Goal: Information Seeking & Learning: Find specific fact

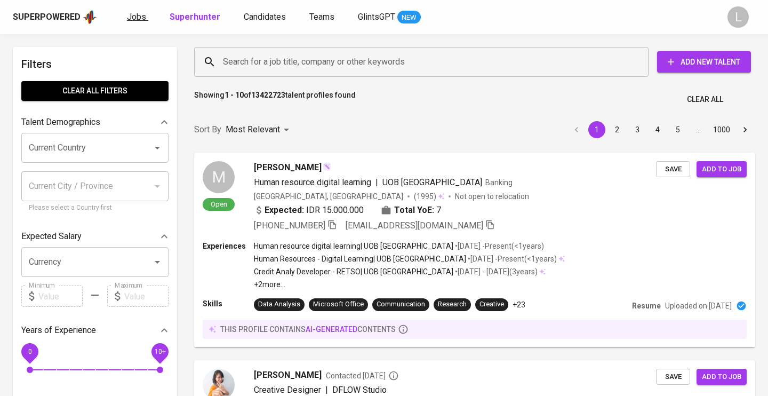
click at [138, 16] on span "Jobs" at bounding box center [136, 17] width 19 height 10
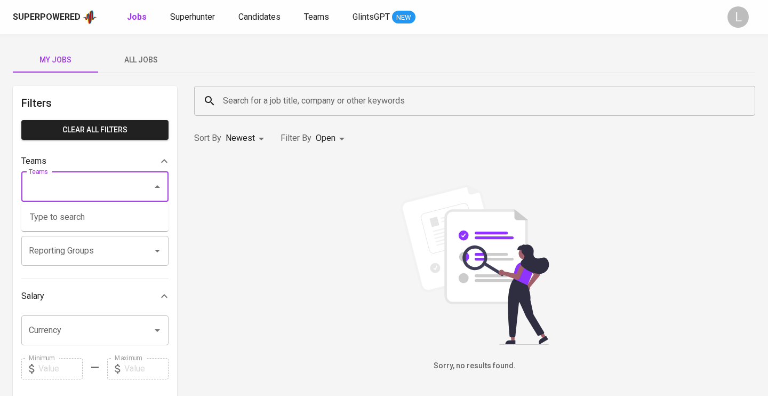
click at [118, 182] on input "Teams" at bounding box center [80, 186] width 108 height 20
click at [119, 215] on li "[Deprecated] Pod 80 - Doni" at bounding box center [94, 216] width 147 height 19
type input "doni"
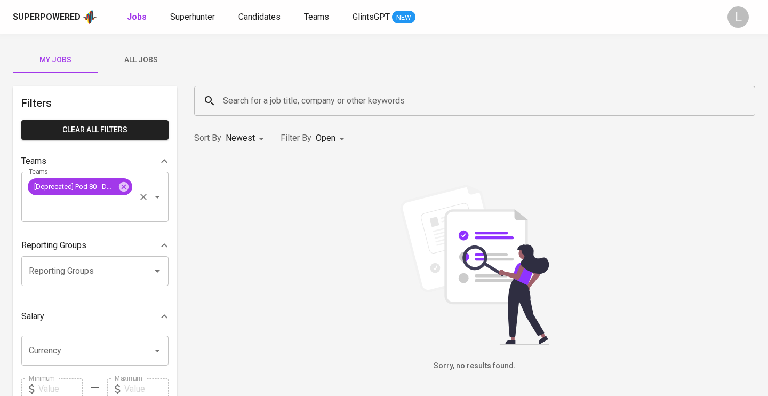
click at [154, 196] on icon "Open" at bounding box center [157, 196] width 13 height 13
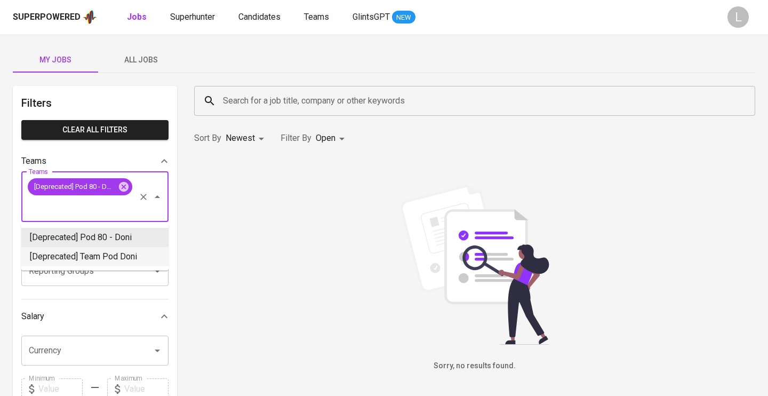
click at [122, 254] on li "[Deprecated] Team Pod Doni" at bounding box center [94, 256] width 147 height 19
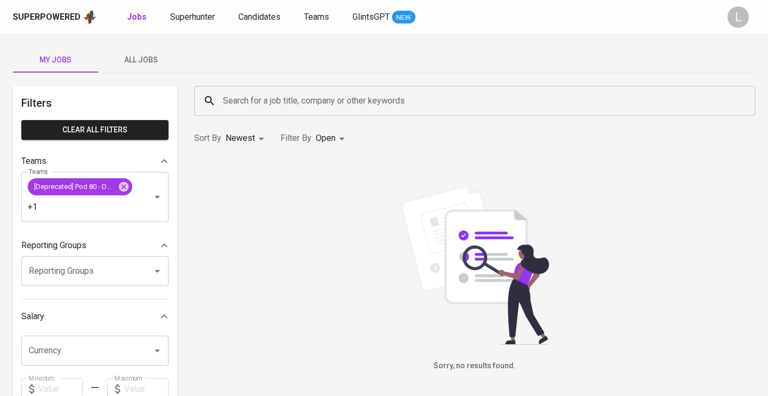
click at [148, 63] on span "All Jobs" at bounding box center [140, 59] width 73 height 13
click at [109, 214] on div "[Deprecated] Pod 80 - Doni +1 Teams" at bounding box center [94, 197] width 147 height 50
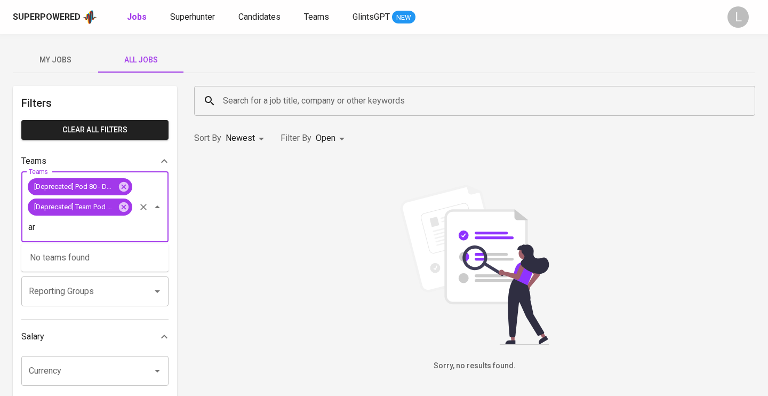
type input "a"
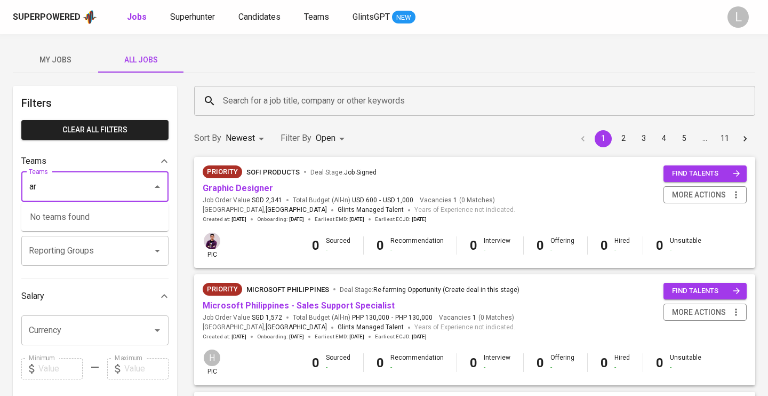
type input "a"
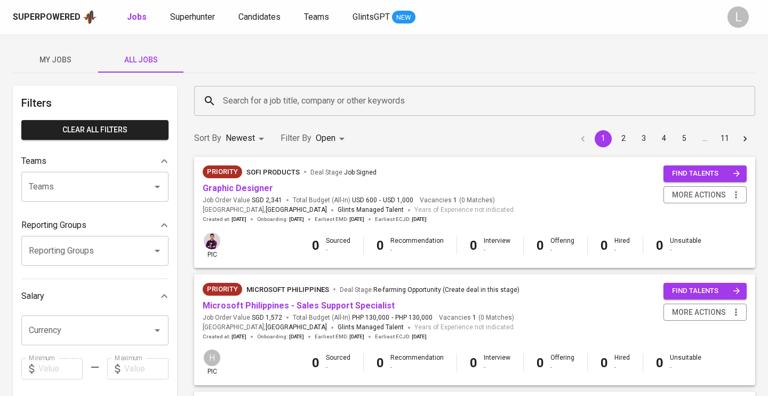
click at [71, 184] on input "Teams" at bounding box center [80, 186] width 108 height 20
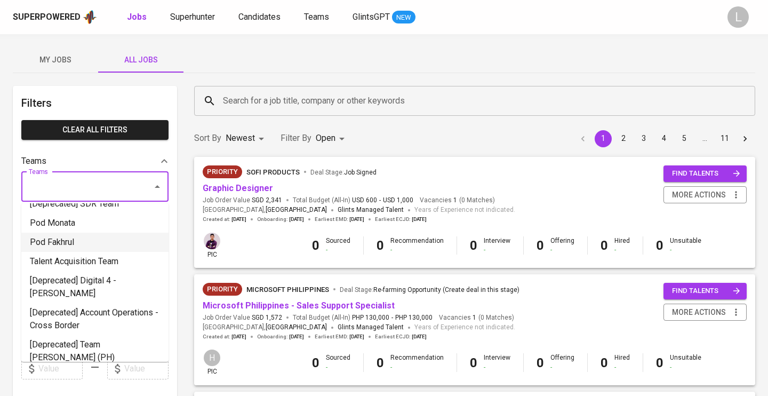
scroll to position [227, 0]
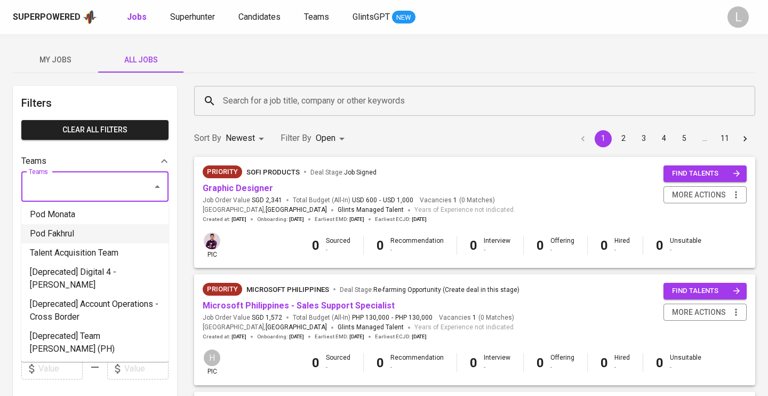
click at [87, 224] on li "Pod Fakhrul" at bounding box center [94, 233] width 147 height 19
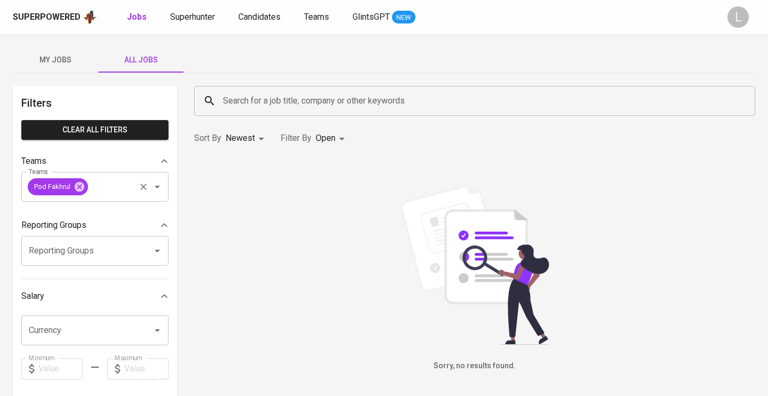
click at [122, 188] on input "Teams" at bounding box center [112, 186] width 44 height 20
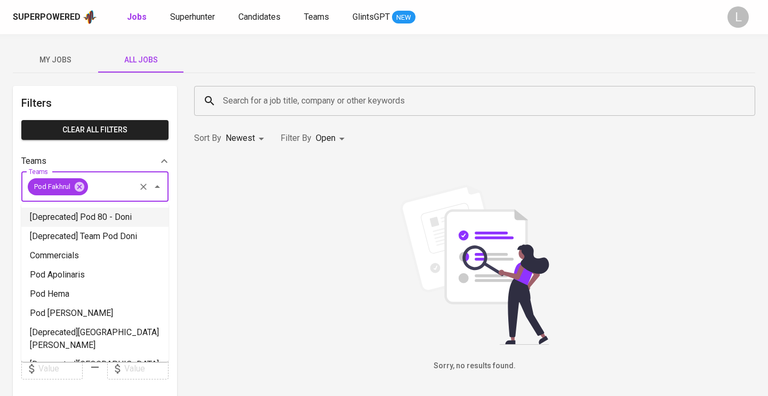
click at [114, 211] on li "[Deprecated] Pod 80 - Doni" at bounding box center [94, 216] width 147 height 19
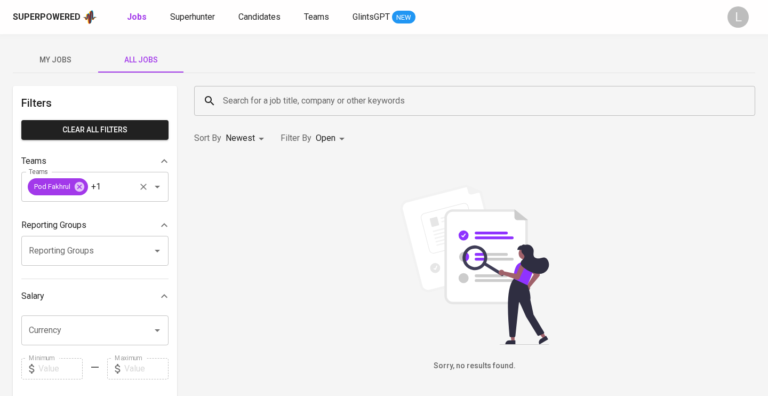
click at [119, 183] on div "Pod Fakhrul +1 Teams" at bounding box center [94, 187] width 147 height 30
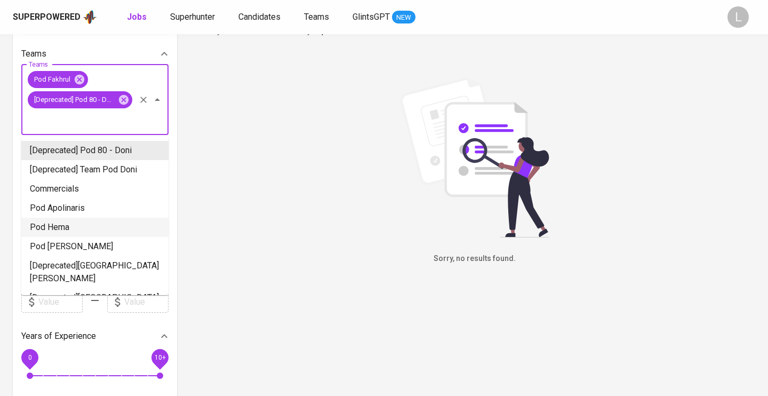
scroll to position [109, 0]
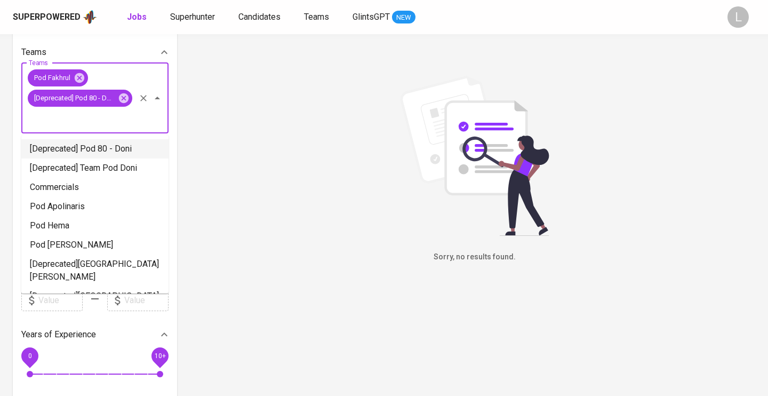
click at [106, 121] on input "Teams" at bounding box center [80, 118] width 108 height 20
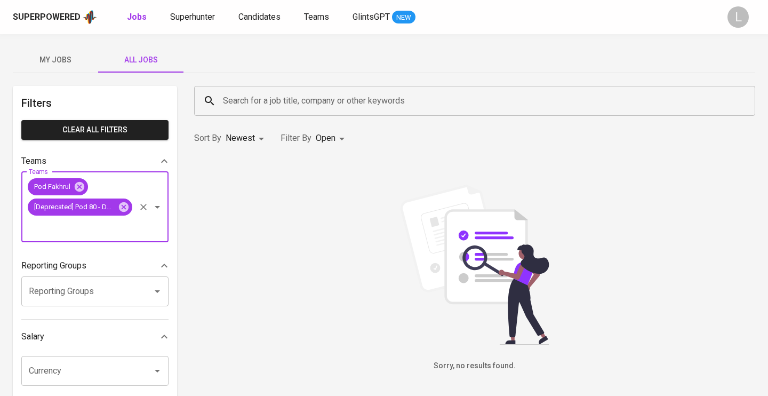
scroll to position [0, 0]
click at [110, 223] on input "Teams" at bounding box center [80, 227] width 108 height 20
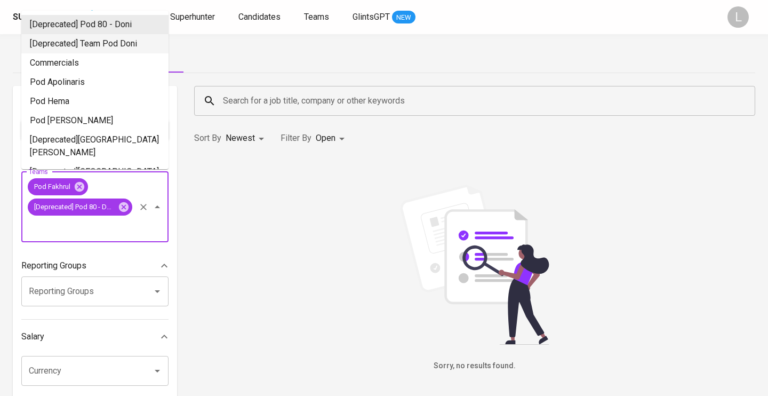
click at [122, 43] on li "[Deprecated] Team Pod Doni" at bounding box center [94, 43] width 147 height 19
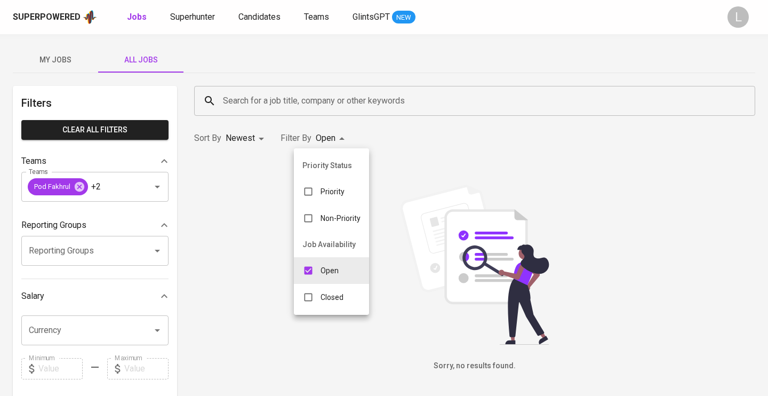
click at [319, 140] on body "Superpowered Jobs Superhunter Candidates Teams GlintsGPT NEW L My Jobs All Jobs…" at bounding box center [384, 364] width 768 height 728
click at [330, 266] on p "Open" at bounding box center [329, 270] width 18 height 11
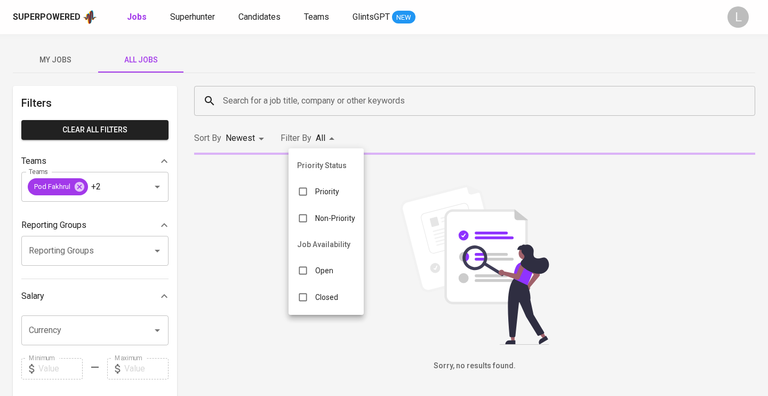
checkbox input "false"
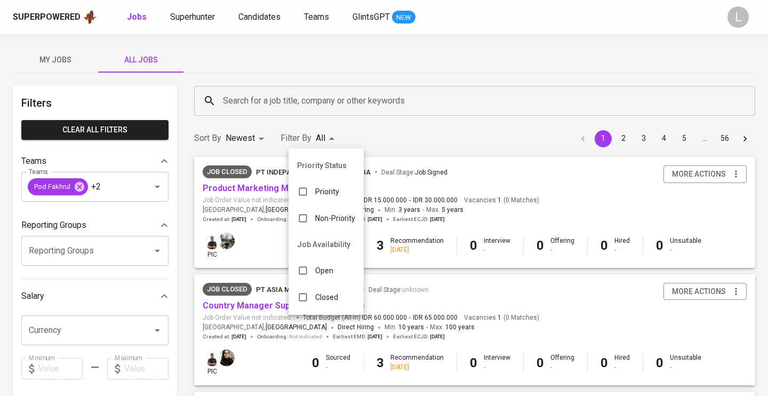
click at [328, 298] on p "Closed" at bounding box center [326, 297] width 23 height 11
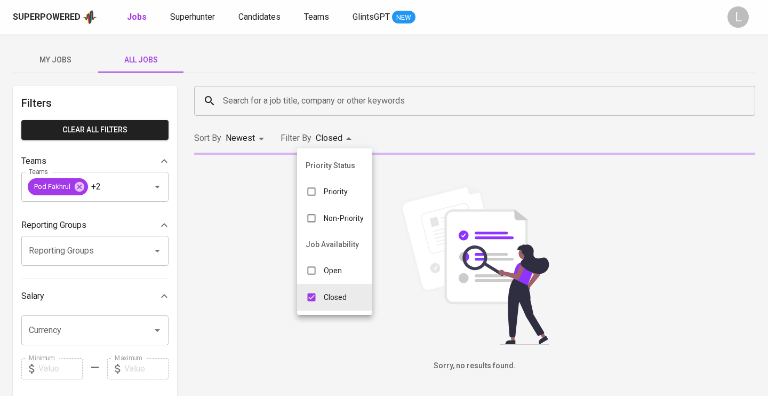
type input "CLOSE"
checkbox input "true"
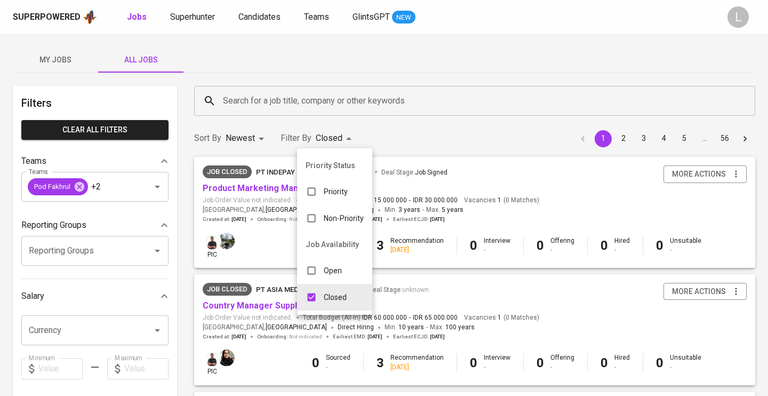
click at [186, 255] on div at bounding box center [384, 198] width 768 height 396
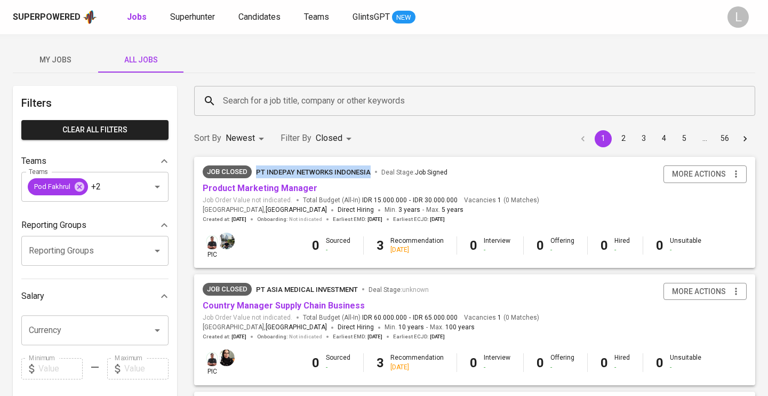
drag, startPoint x: 258, startPoint y: 159, endPoint x: 371, endPoint y: 171, distance: 113.1
click at [371, 171] on div "Job Closed PT Indepay Networks Indonesia Deal Stage : Job Signed Product Market…" at bounding box center [474, 194] width 561 height 75
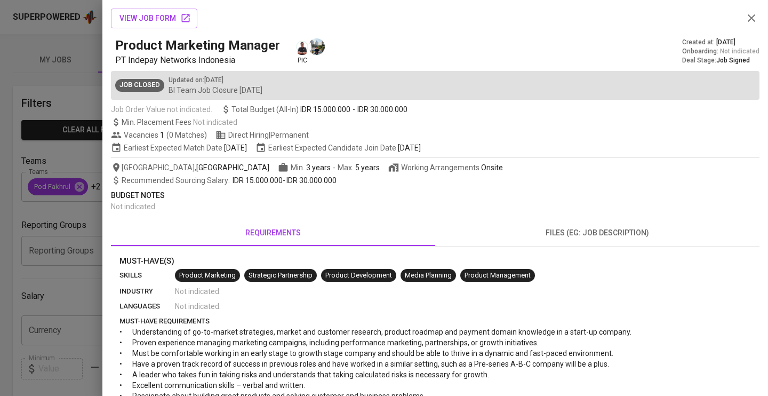
copy span "PT Indepay Networks Indonesia"
drag, startPoint x: 129, startPoint y: 57, endPoint x: 233, endPoint y: 59, distance: 104.0
click at [233, 59] on span "PT Indepay Networks Indonesia" at bounding box center [175, 60] width 120 height 10
drag, startPoint x: 126, startPoint y: 58, endPoint x: 236, endPoint y: 57, distance: 109.8
click at [236, 57] on p "PT Indepay Networks Indonesia" at bounding box center [199, 60] width 169 height 13
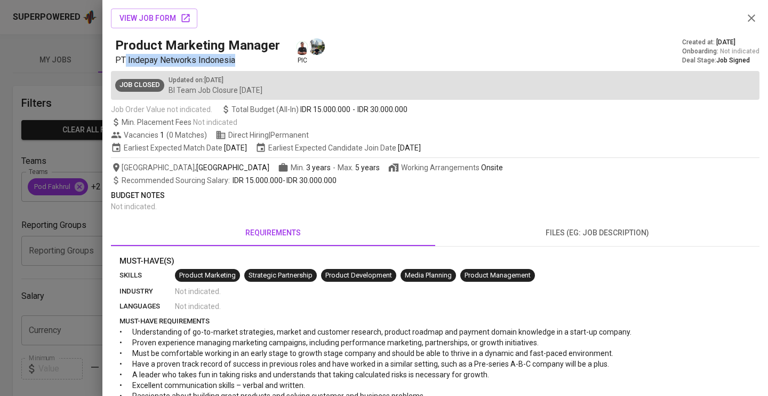
copy span "Indepay Networks Indonesia"
click at [753, 20] on icon "button" at bounding box center [750, 17] width 7 height 7
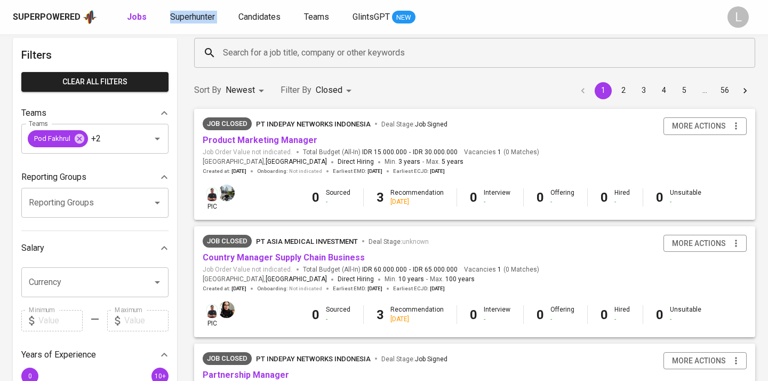
scroll to position [51, 0]
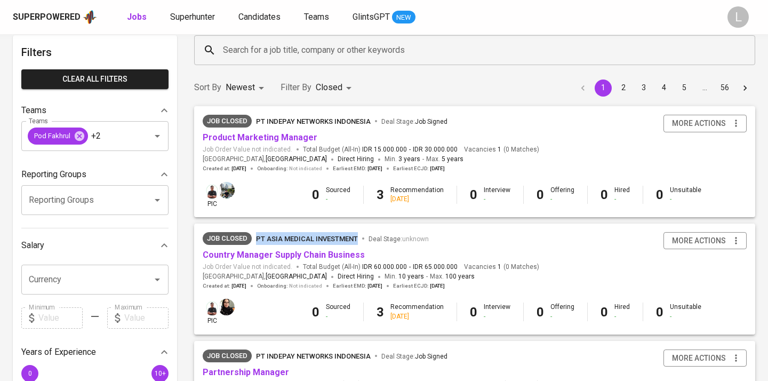
drag, startPoint x: 259, startPoint y: 224, endPoint x: 358, endPoint y: 237, distance: 100.0
click at [358, 237] on div "Job Closed PT Asia Medical Investment Deal Stage : unknown Country Manager Supp…" at bounding box center [474, 260] width 561 height 75
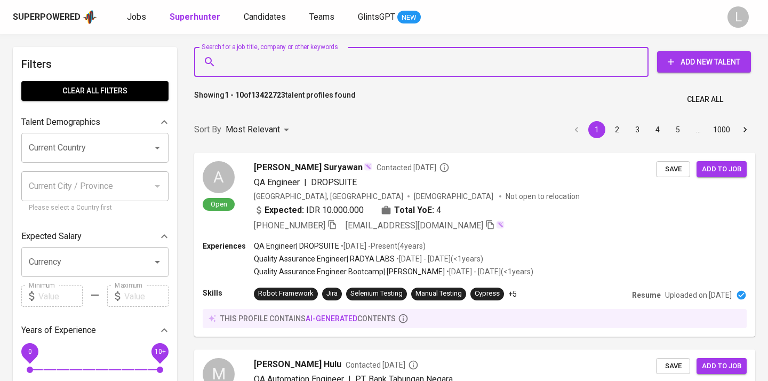
click at [301, 64] on input "Search for a job title, company or other keywords" at bounding box center [423, 62] width 407 height 20
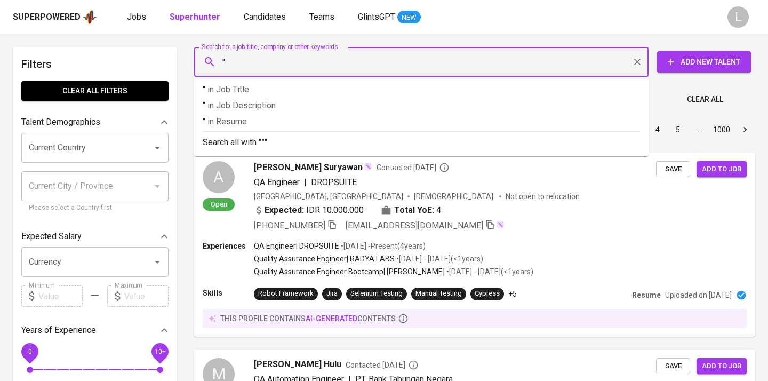
paste input "[PERSON_NAME]"
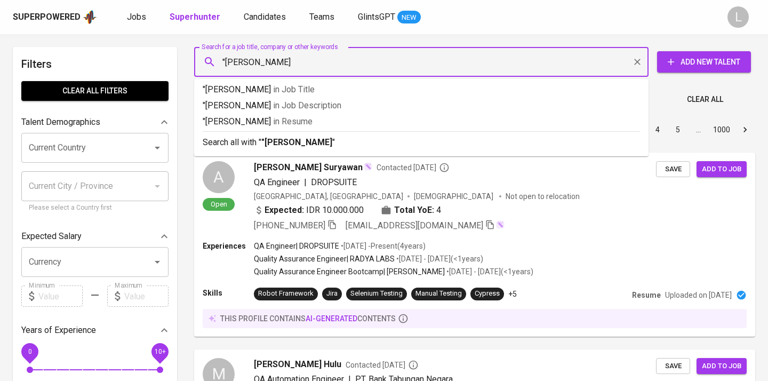
type input ""[PERSON_NAME]""
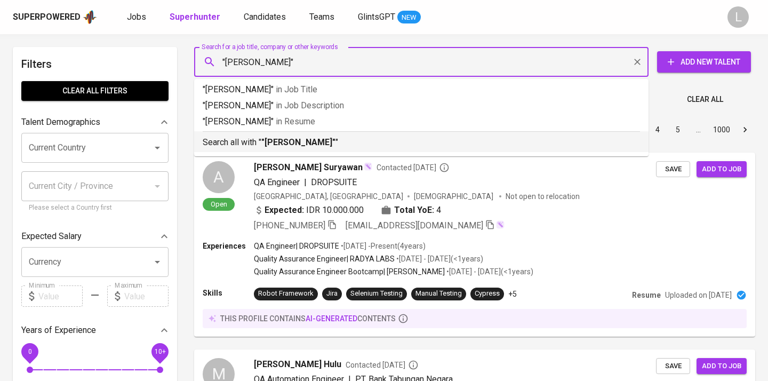
click at [315, 144] on b ""[PERSON_NAME]"" at bounding box center [298, 142] width 74 height 10
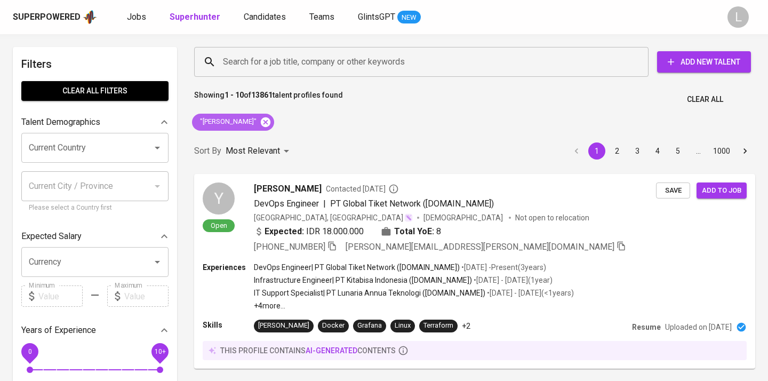
click at [268, 120] on icon at bounding box center [266, 122] width 10 height 10
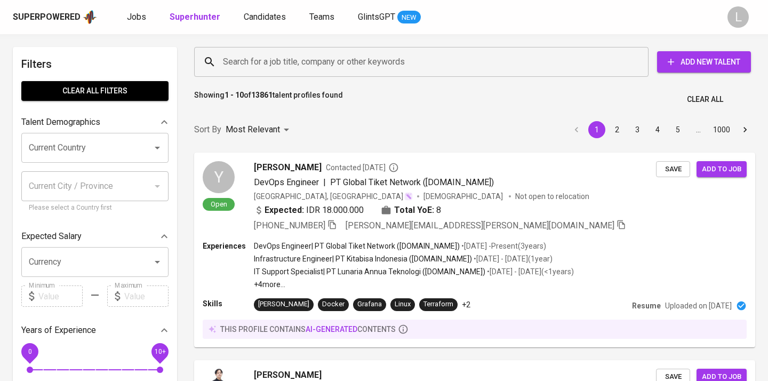
click at [279, 61] on input "Search for a job title, company or other keywords" at bounding box center [423, 62] width 407 height 20
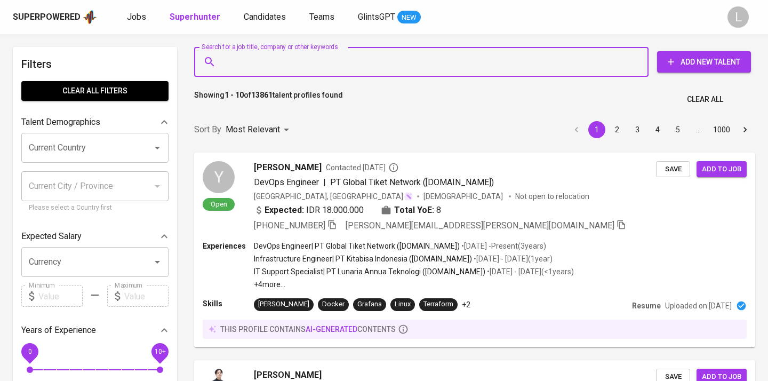
click at [258, 61] on input "Search for a job title, company or other keywords" at bounding box center [423, 62] width 407 height 20
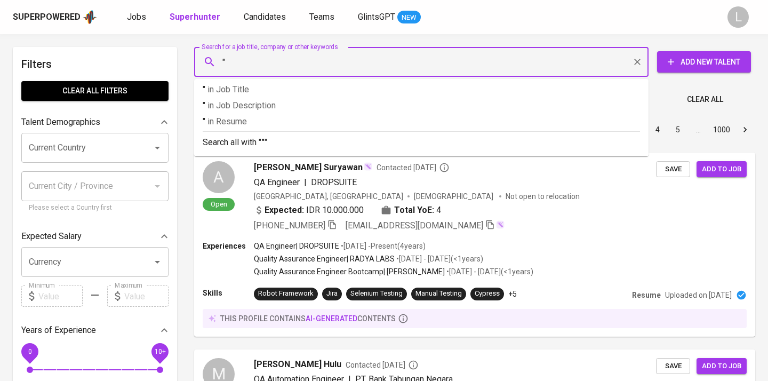
paste input "[EMAIL_ADDRESS][DOMAIN_NAME]"
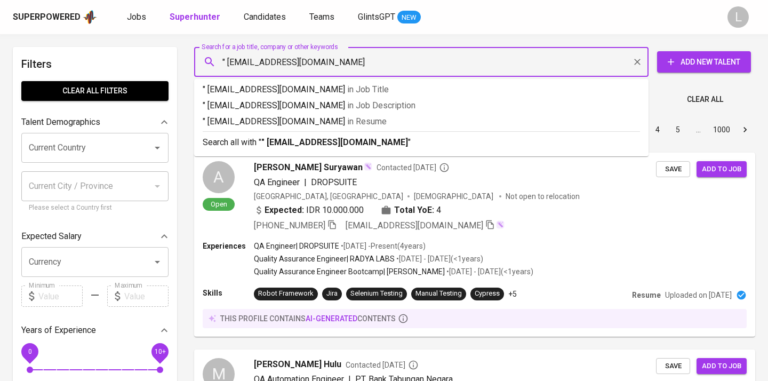
type input "" [EMAIL_ADDRESS][DOMAIN_NAME]""
click at [262, 122] on p "" [EMAIL_ADDRESS][DOMAIN_NAME]" in Resume" at bounding box center [421, 121] width 437 height 13
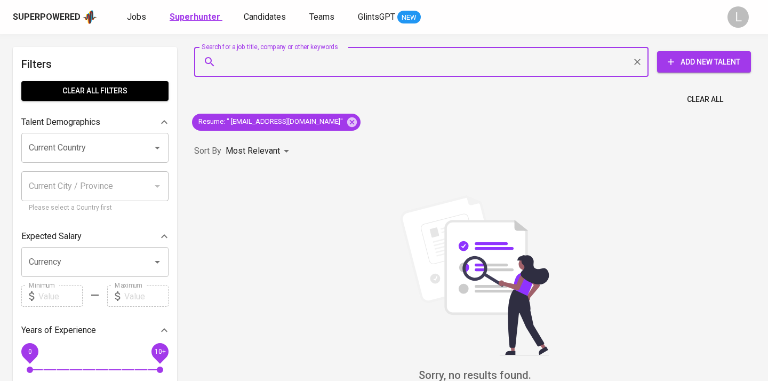
click at [189, 18] on b "Superhunter" at bounding box center [195, 17] width 51 height 10
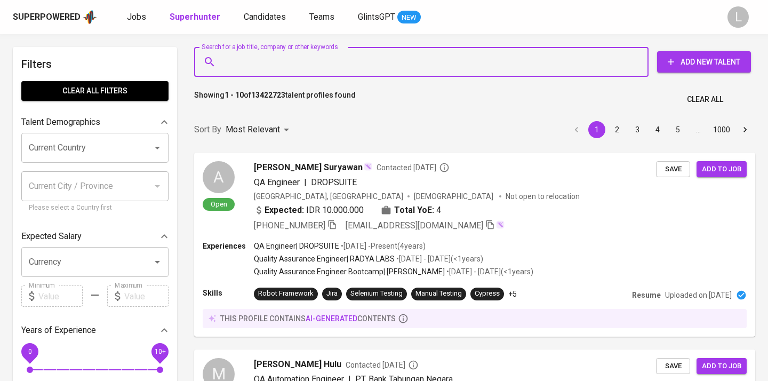
click at [342, 63] on input "Search for a job title, company or other keywords" at bounding box center [423, 62] width 407 height 20
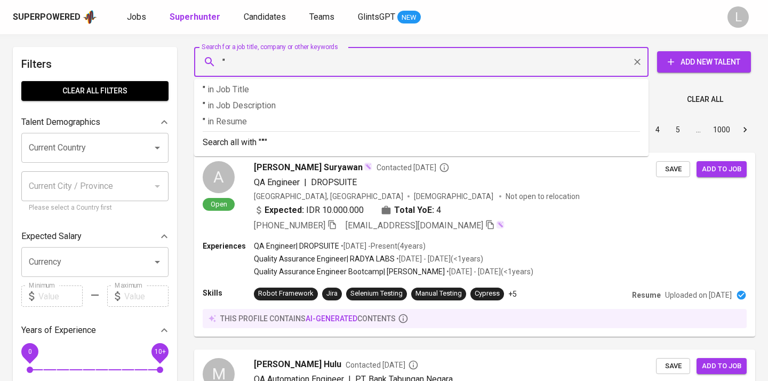
paste input "[PERSON_NAME]"
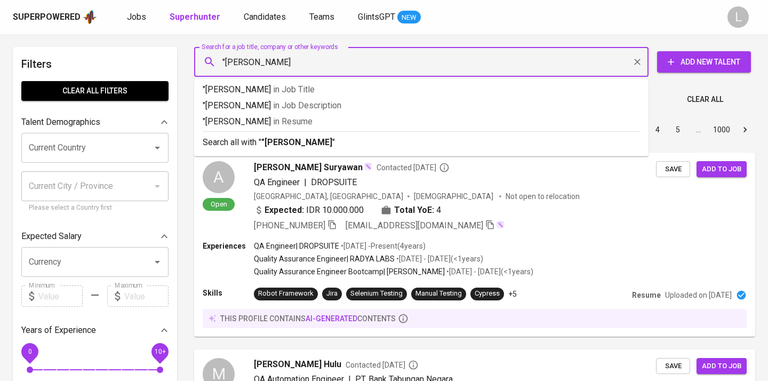
type input ""Carolina [PERSON_NAME]""
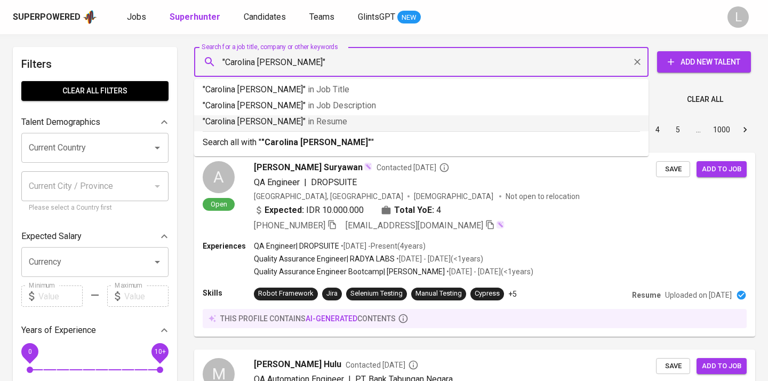
click at [321, 125] on span "in [GEOGRAPHIC_DATA]" at bounding box center [327, 121] width 39 height 10
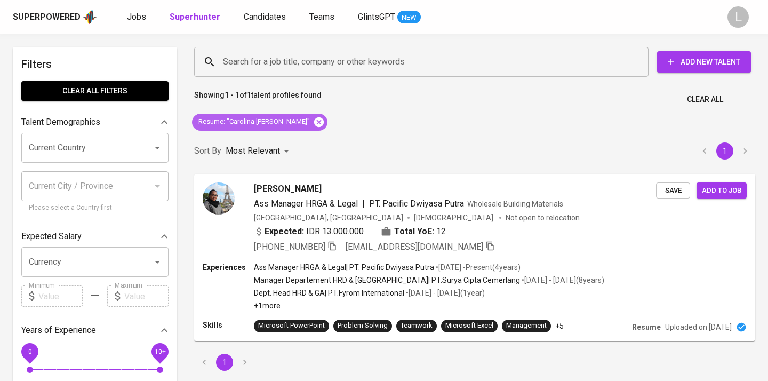
click at [314, 124] on icon at bounding box center [319, 122] width 10 height 10
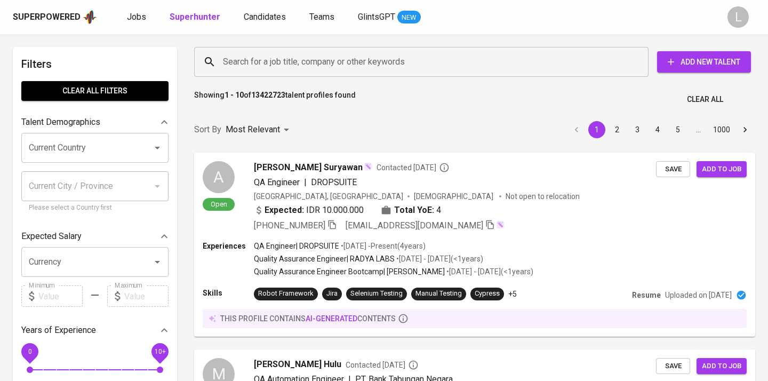
click at [252, 53] on input "Search for a job title, company or other keywords" at bounding box center [423, 62] width 407 height 20
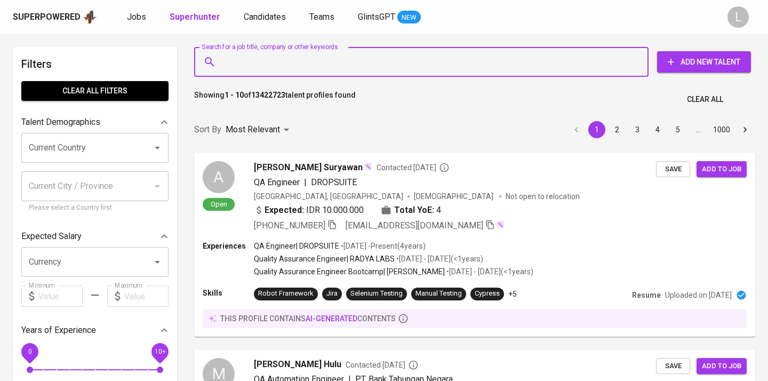
click at [254, 59] on input "Search for a job title, company or other keywords" at bounding box center [423, 62] width 407 height 20
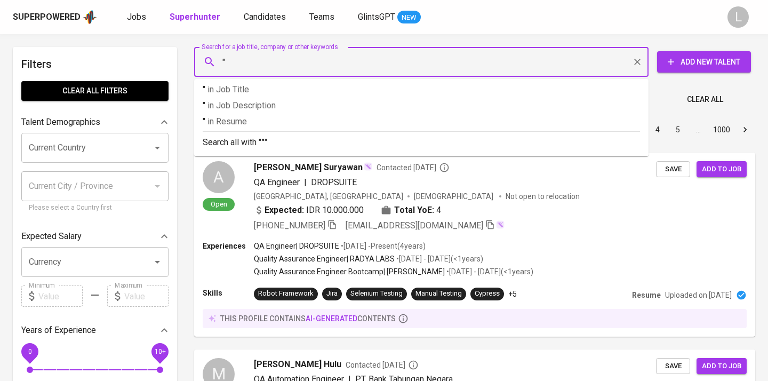
paste input "Bagus Kuncoro"
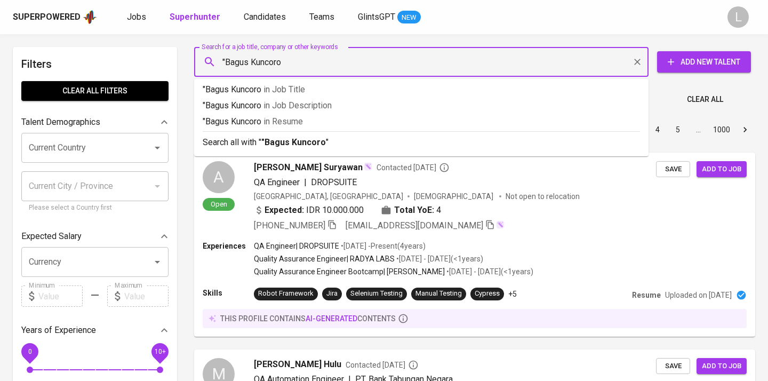
type input ""Bagus Kuncoro""
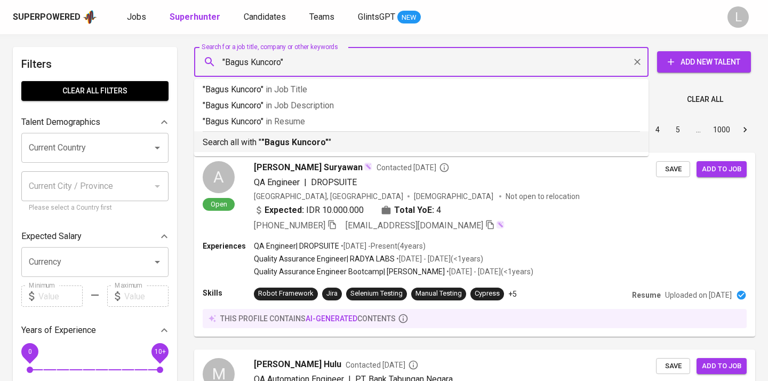
click at [310, 138] on b ""Bagus Kuncoro"" at bounding box center [294, 142] width 67 height 10
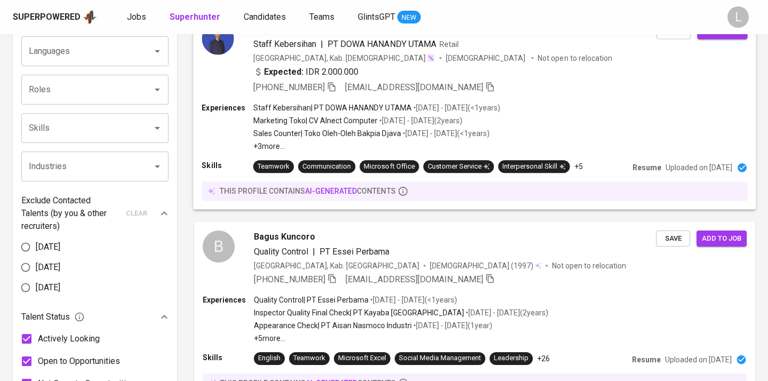
scroll to position [681, 0]
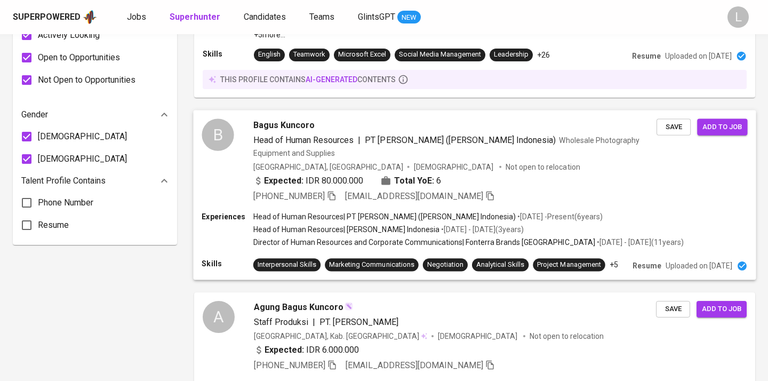
drag, startPoint x: 253, startPoint y: 100, endPoint x: 275, endPoint y: 121, distance: 30.9
drag, startPoint x: 254, startPoint y: 92, endPoint x: 310, endPoint y: 128, distance: 66.0
click at [310, 128] on div "David Bagus Field Data Officer | CENTRAL BUREAU OF STATISTICS (BPS) – SUKOHARJO…" at bounding box center [475, 382] width 574 height 1790
click at [132, 309] on div "Filters Clear All filters Talent Demographics Current Country Current Country C…" at bounding box center [95, 333] width 164 height 1934
click at [336, 191] on icon "button" at bounding box center [332, 196] width 10 height 10
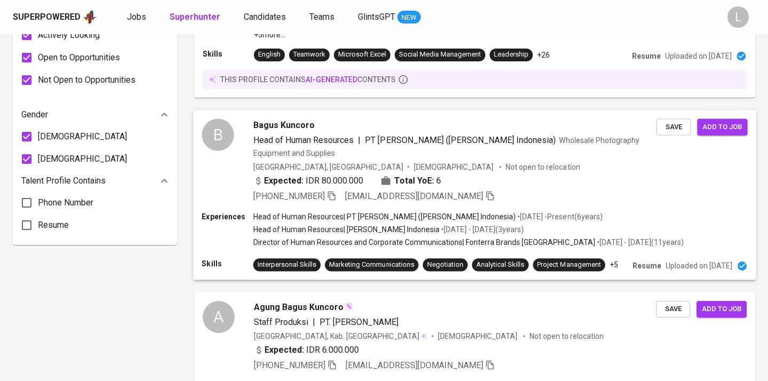
click at [274, 118] on span "Bagus Kuncoro" at bounding box center [283, 124] width 61 height 13
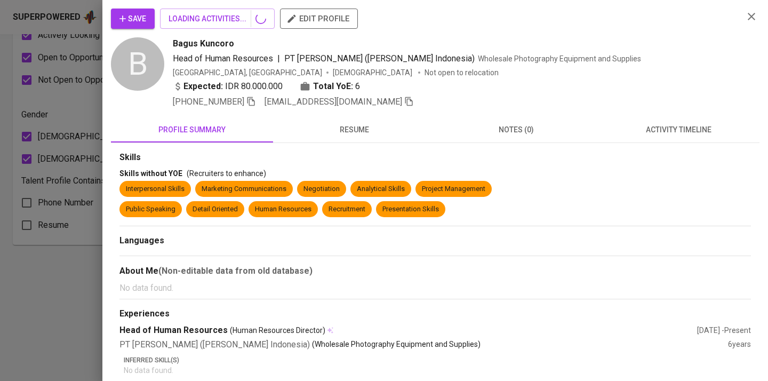
click at [274, 112] on div "Save LOADING ACTIVITIES... edit profile B Bagus Kuncoro Head of Human Resources…" at bounding box center [384, 190] width 768 height 381
click at [336, 126] on span "resume" at bounding box center [353, 129] width 149 height 13
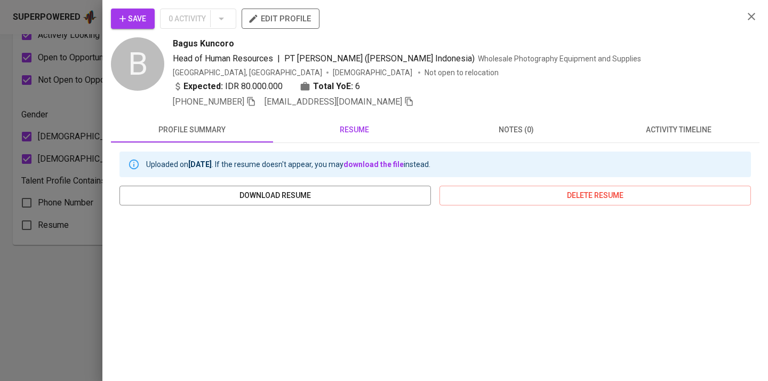
click at [336, 126] on span "resume" at bounding box center [353, 129] width 149 height 13
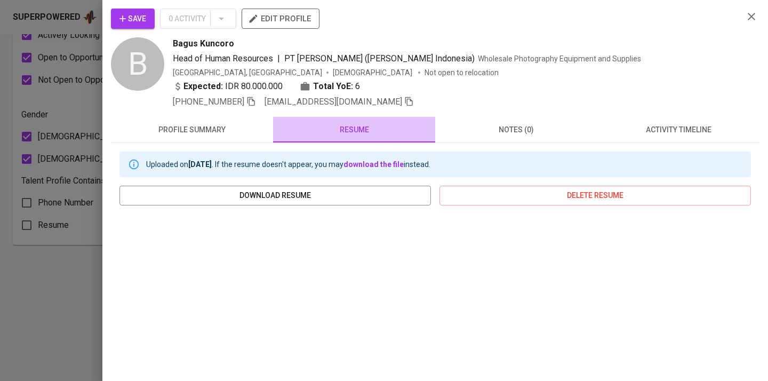
click at [357, 134] on span "resume" at bounding box center [353, 129] width 149 height 13
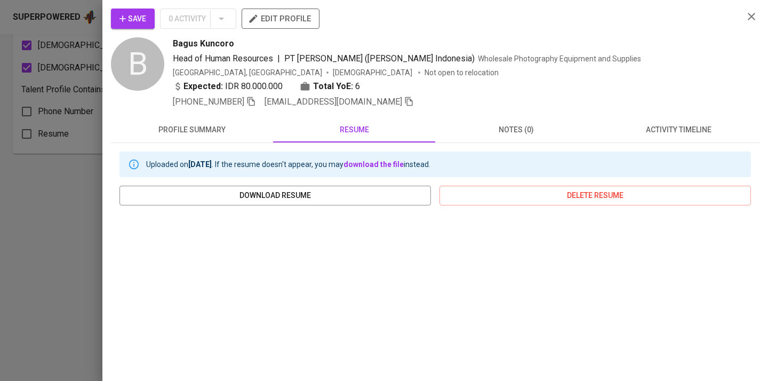
scroll to position [61, 0]
